Goal: Find contact information: Find contact information

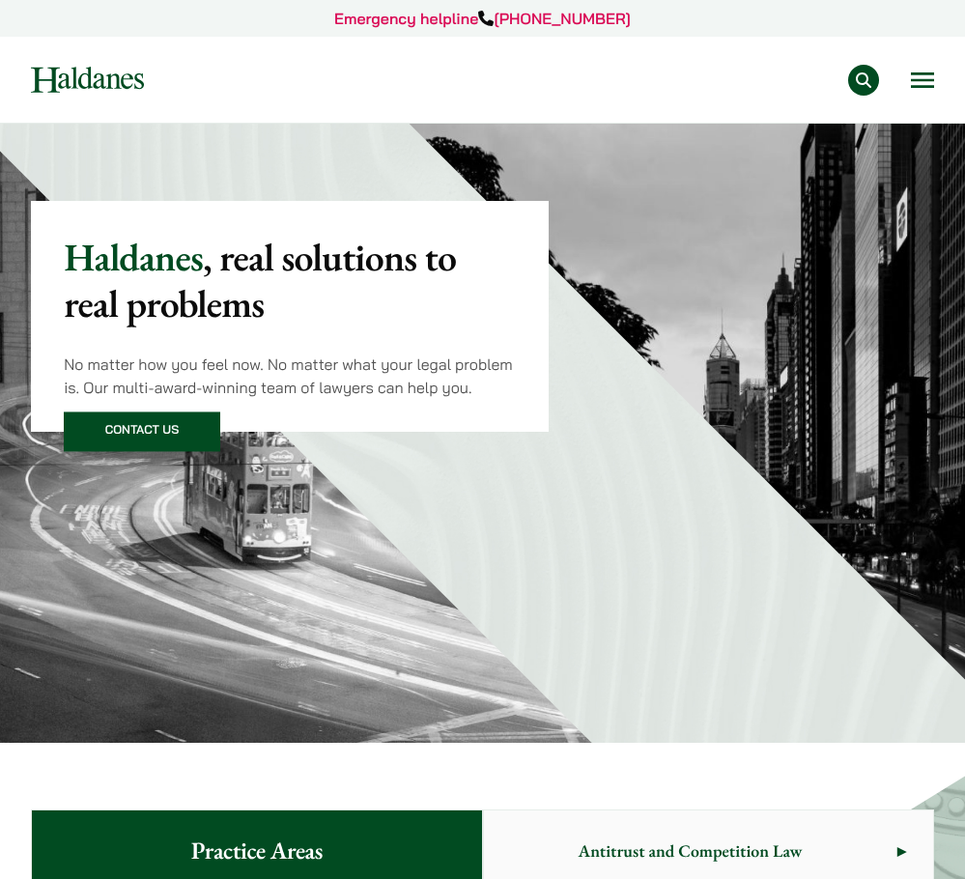
click at [940, 85] on div "Practice Areas Antitrust and Competition Law Civil Litigation & Dispute Resolut…" at bounding box center [482, 80] width 932 height 31
click at [931, 85] on button "Open menu" at bounding box center [922, 79] width 23 height 15
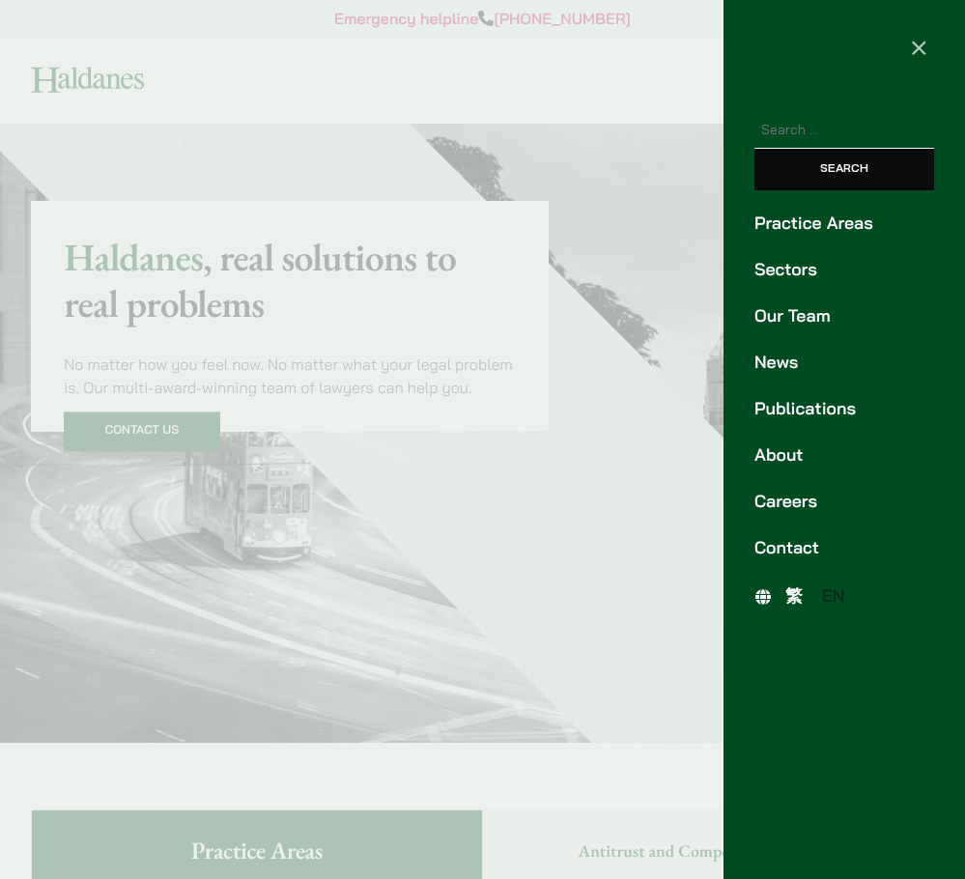
click at [836, 321] on link "Our Team" at bounding box center [844, 316] width 180 height 26
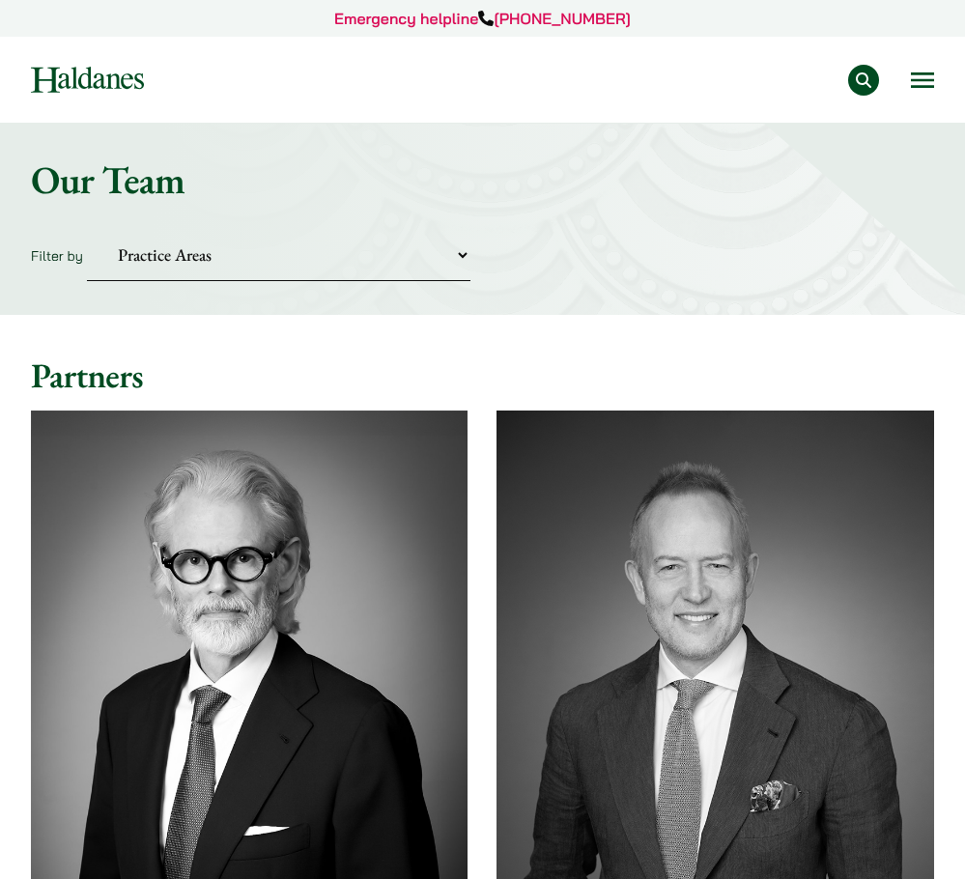
click at [401, 275] on select "Practice Areas Antitrust and Competition Civil Litigation & Dispute Resolution …" at bounding box center [278, 255] width 383 height 52
select select "divorce-and-family-law"
click at [87, 229] on select "Practice Areas Antitrust and Competition Civil Litigation & Dispute Resolution …" at bounding box center [278, 255] width 383 height 52
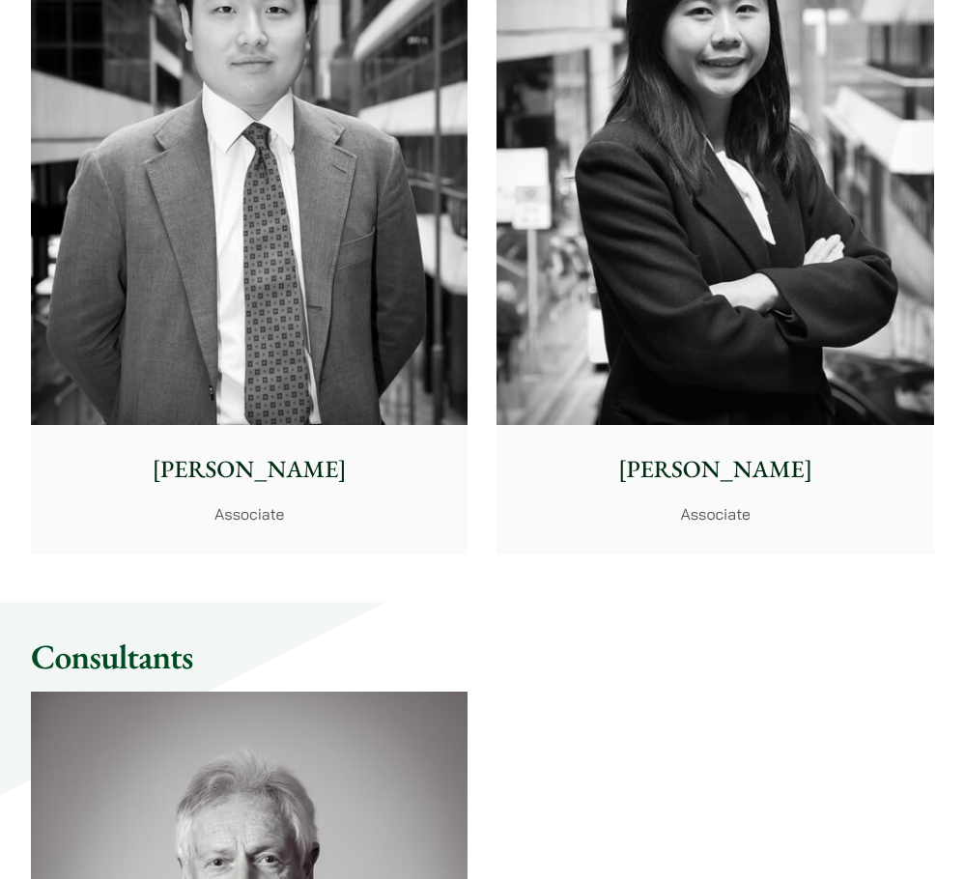
scroll to position [3090, 0]
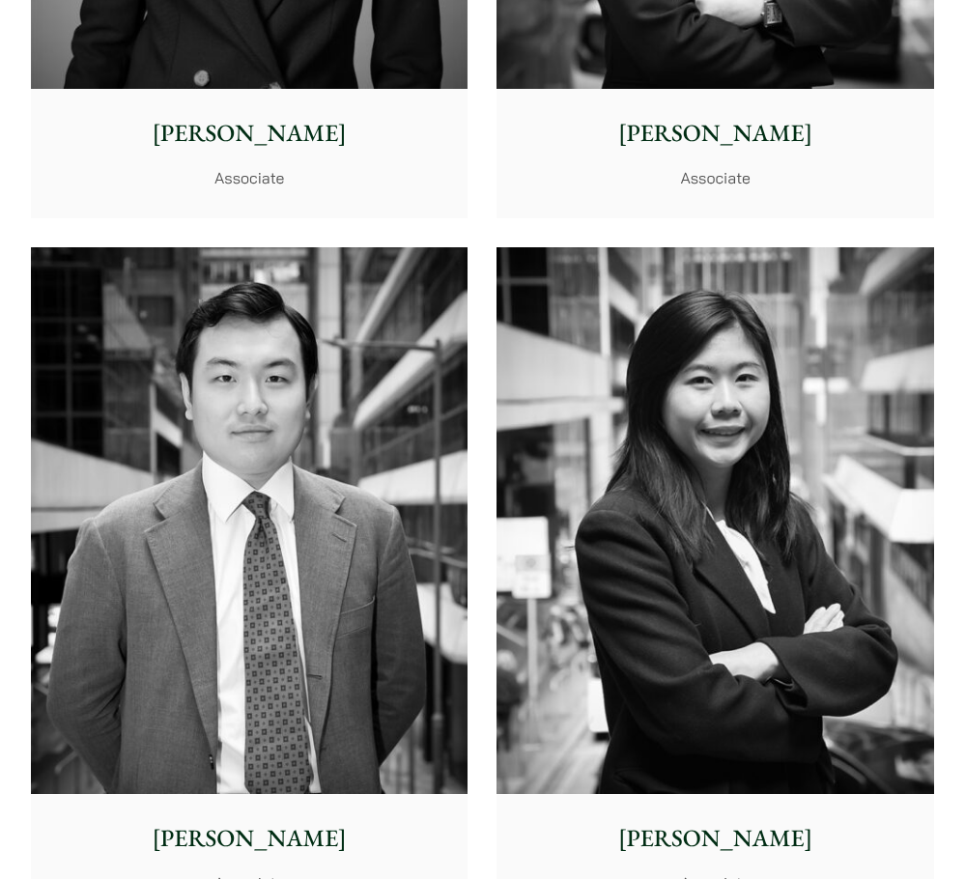
click at [291, 136] on p "Shirley Chan" at bounding box center [248, 134] width 409 height 36
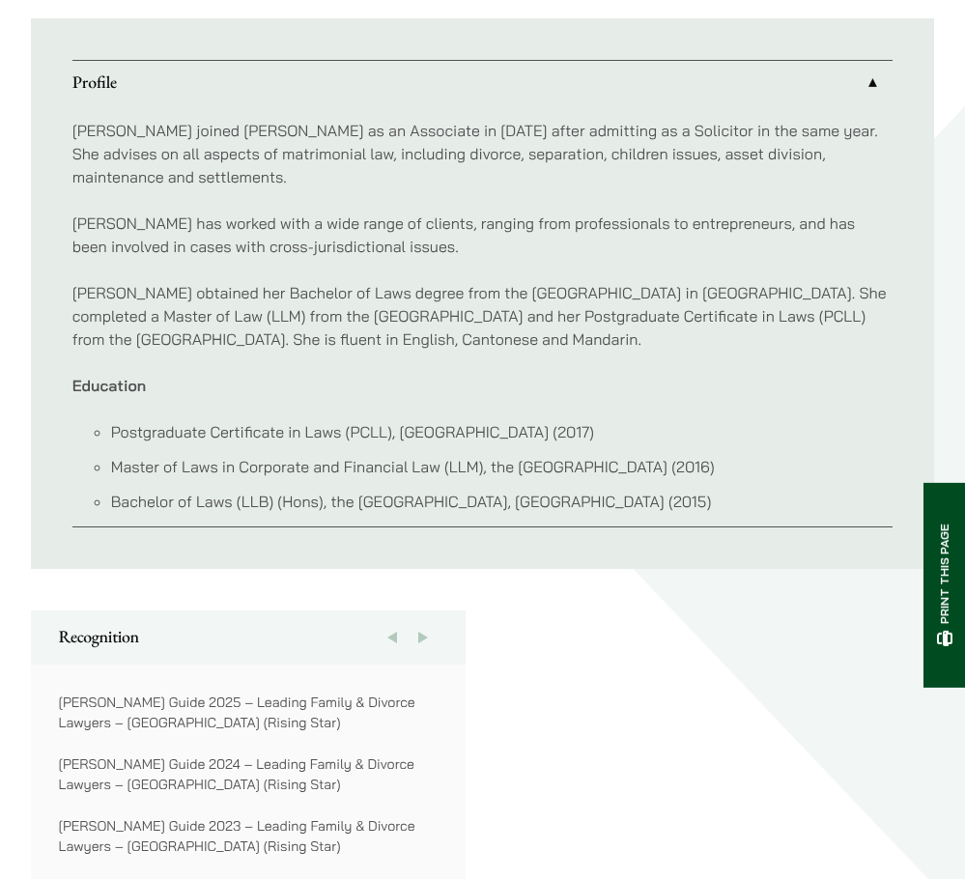
scroll to position [1062, 0]
